Goal: Task Accomplishment & Management: Manage account settings

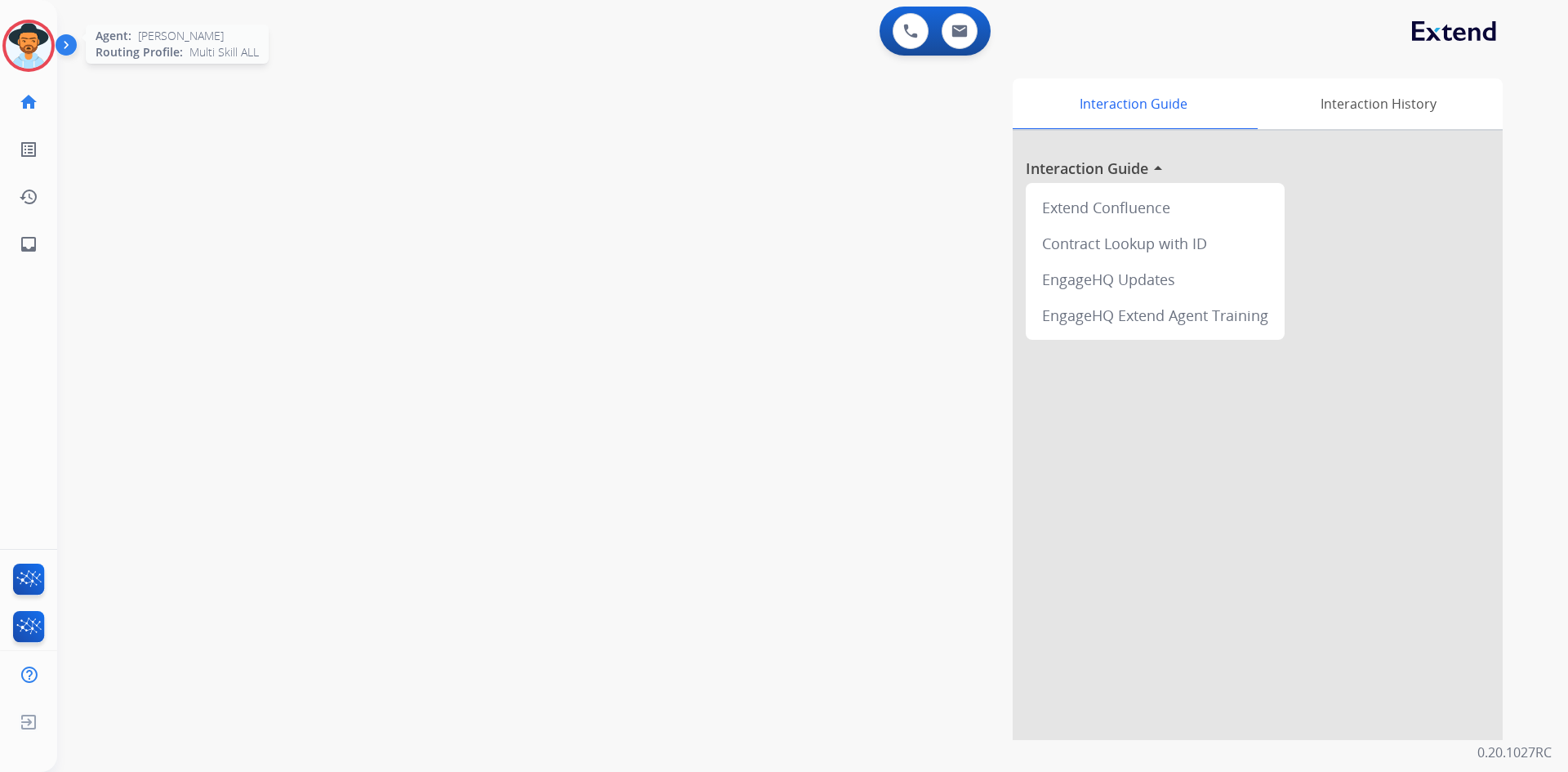
click at [30, 25] on img at bounding box center [28, 45] width 46 height 46
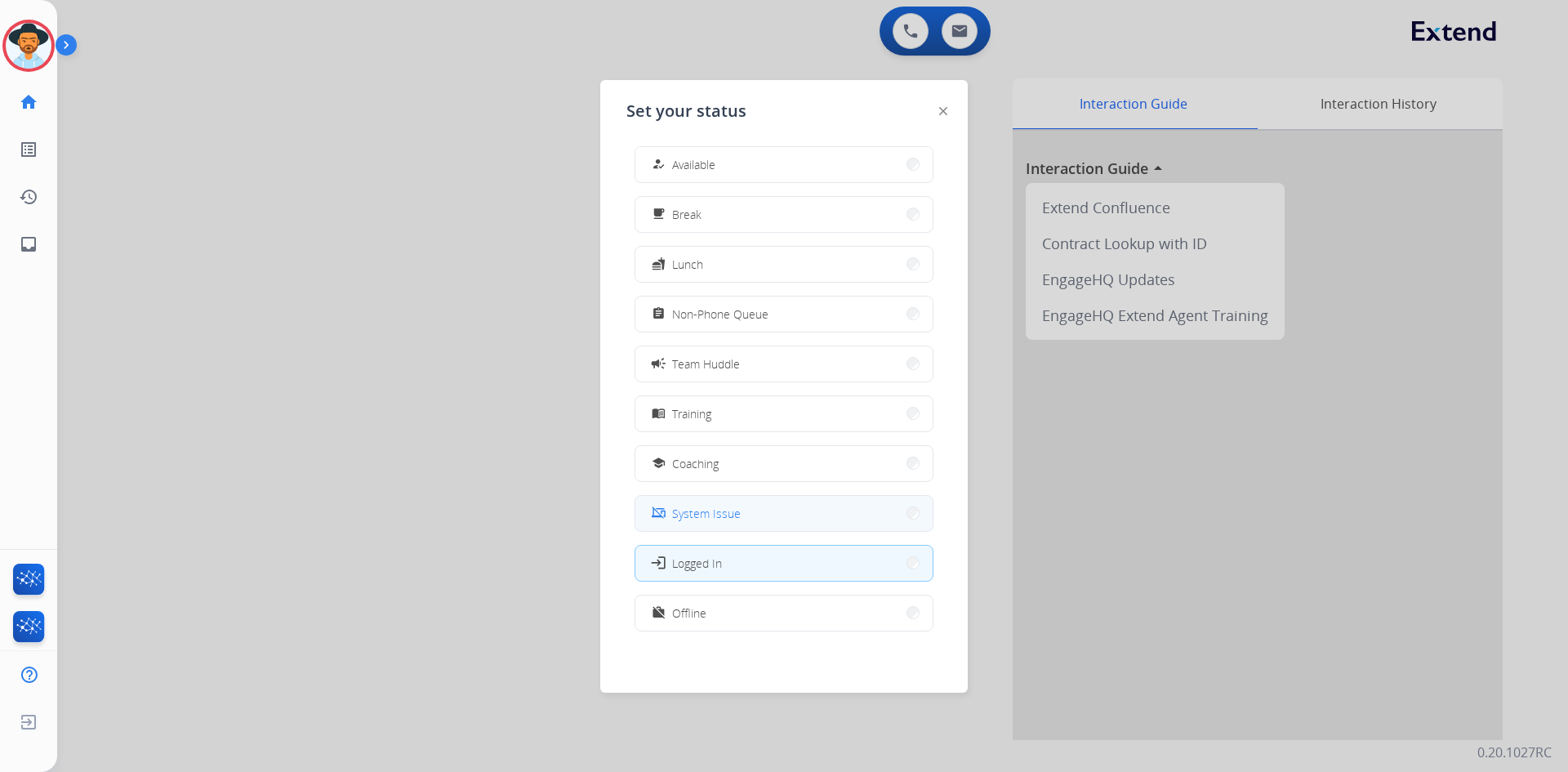
scroll to position [5, 0]
click at [757, 620] on button "work_off Offline" at bounding box center [784, 612] width 297 height 35
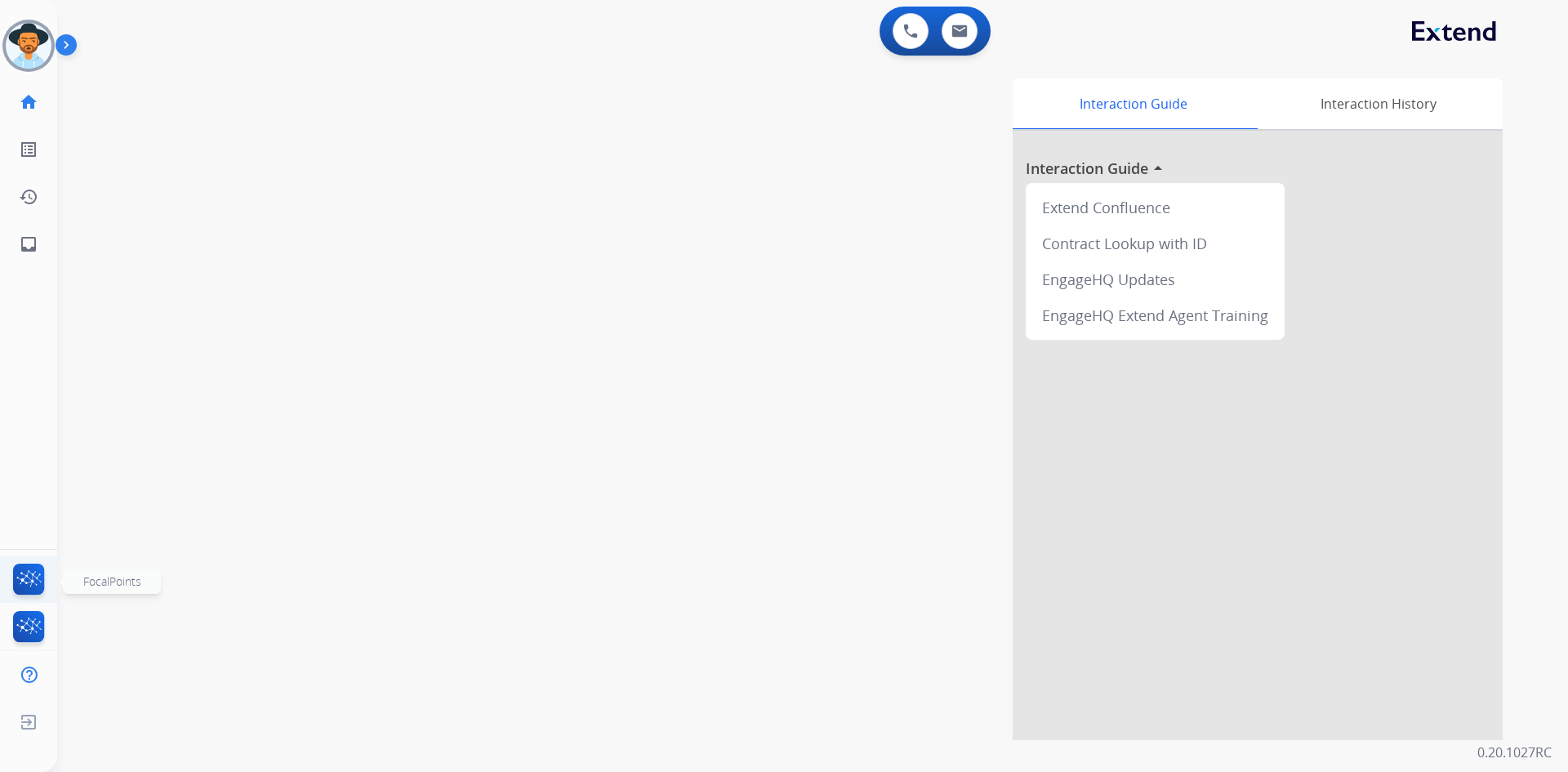
click at [32, 566] on img at bounding box center [29, 583] width 39 height 38
